Goal: Information Seeking & Learning: Compare options

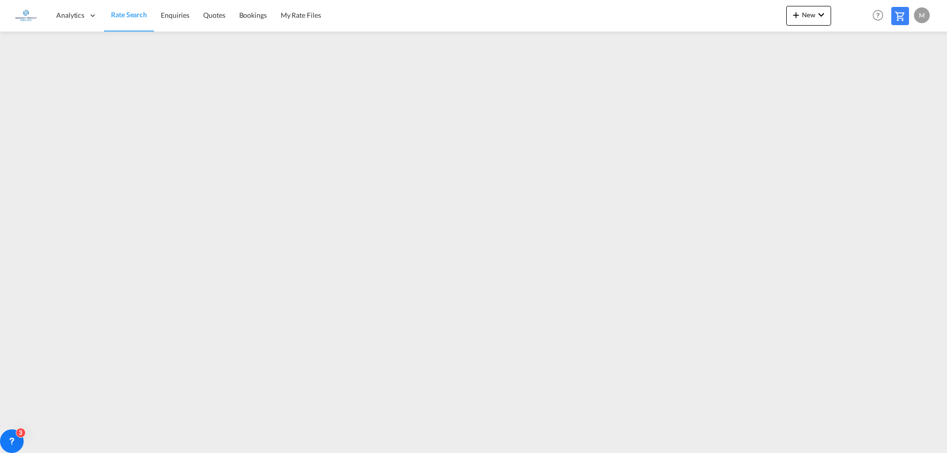
click at [121, 18] on span "Rate Search" at bounding box center [129, 15] width 36 height 10
click at [121, 19] on span "Rate Search" at bounding box center [129, 14] width 36 height 8
